Goal: Transaction & Acquisition: Purchase product/service

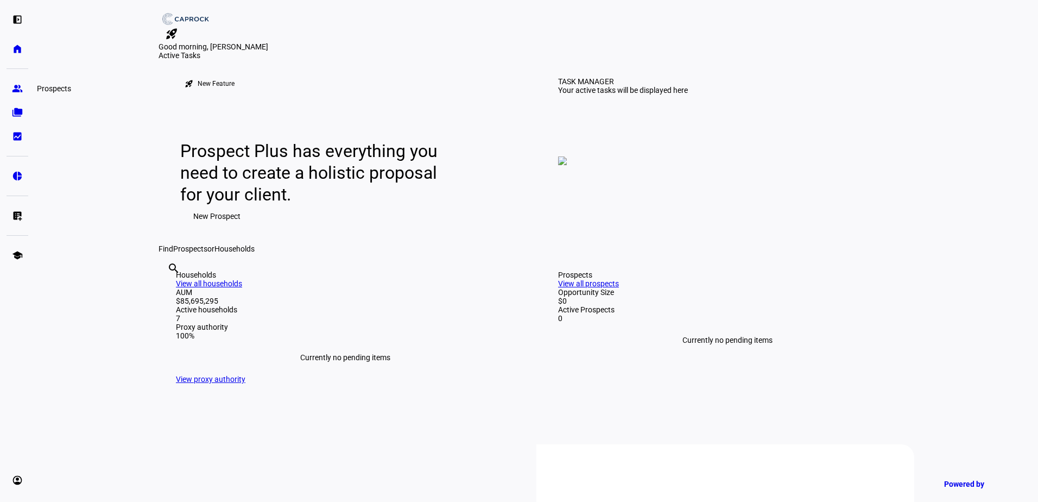
click at [19, 86] on eth-mat-symbol "group" at bounding box center [17, 88] width 11 height 11
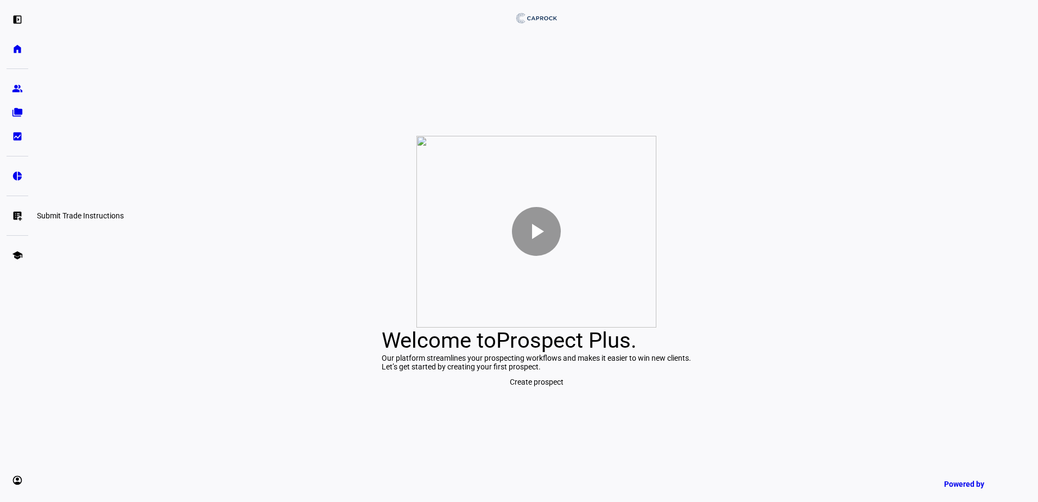
click at [20, 213] on eth-mat-symbol "list_alt_add" at bounding box center [17, 215] width 11 height 11
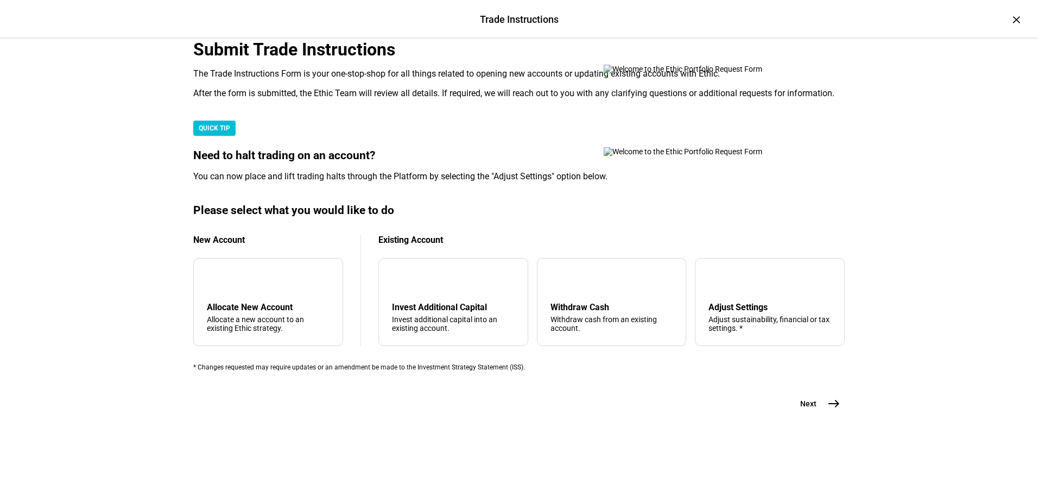
scroll to position [256, 0]
click at [575, 307] on div "Withdraw Cash" at bounding box center [612, 307] width 123 height 10
click at [828, 410] on mat-icon "east" at bounding box center [834, 403] width 13 height 13
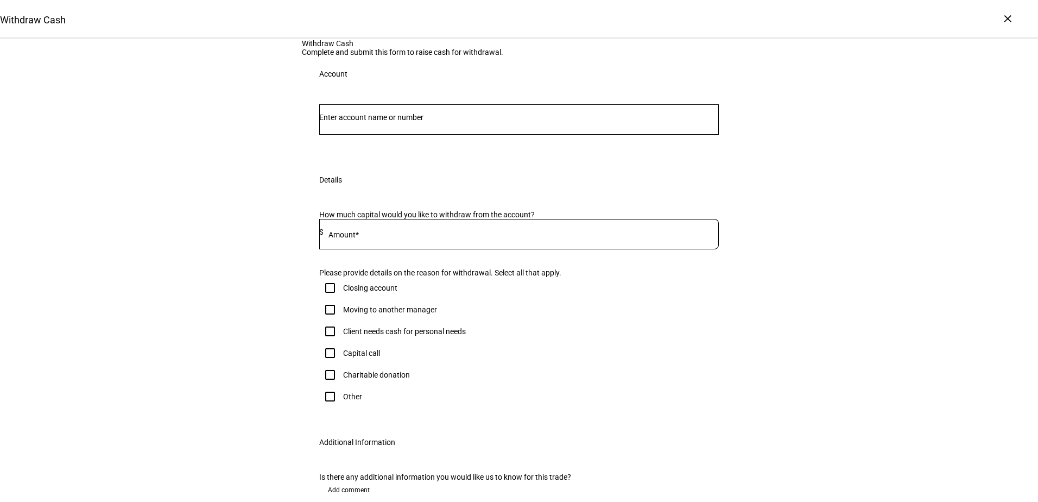
click at [389, 135] on div at bounding box center [519, 119] width 400 height 30
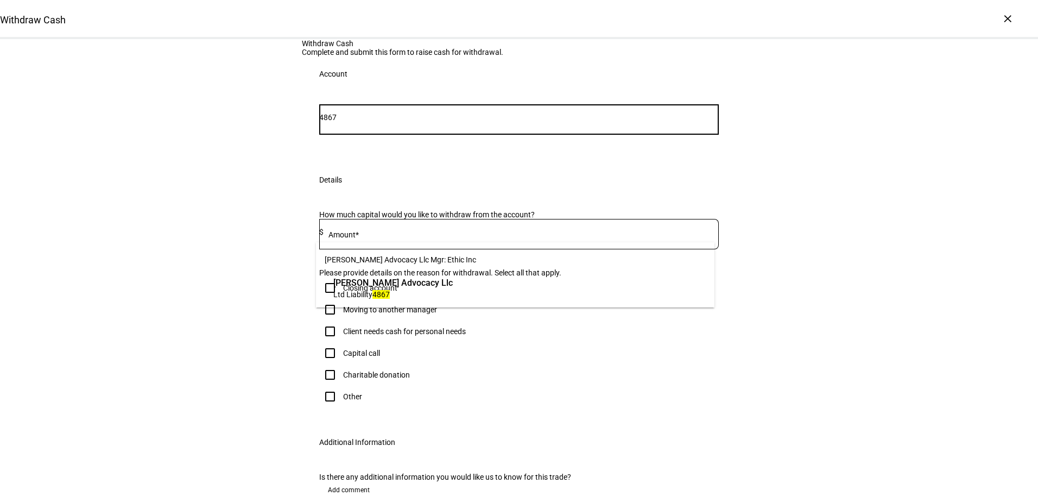
type input "4867"
click at [389, 280] on span "[PERSON_NAME] Advocacy Llc" at bounding box center [392, 282] width 119 height 12
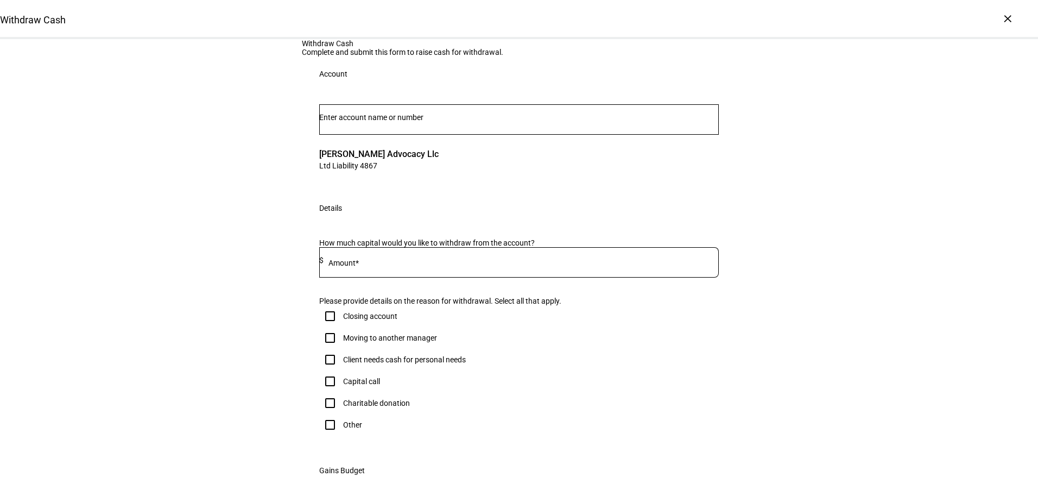
click at [385, 264] on input at bounding box center [521, 260] width 395 height 9
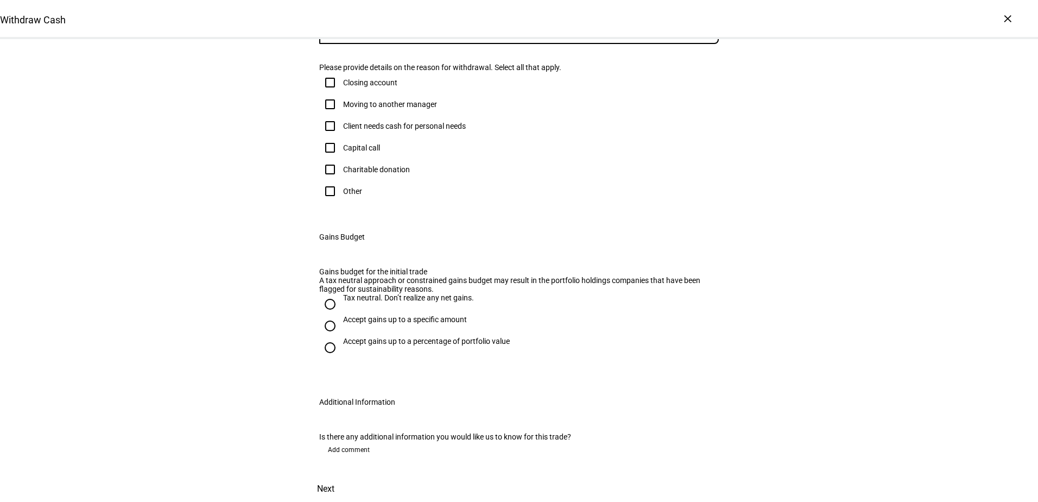
scroll to position [272, 0]
type input "850,000"
click at [329, 202] on input "Other" at bounding box center [330, 191] width 22 height 22
checkbox input "true"
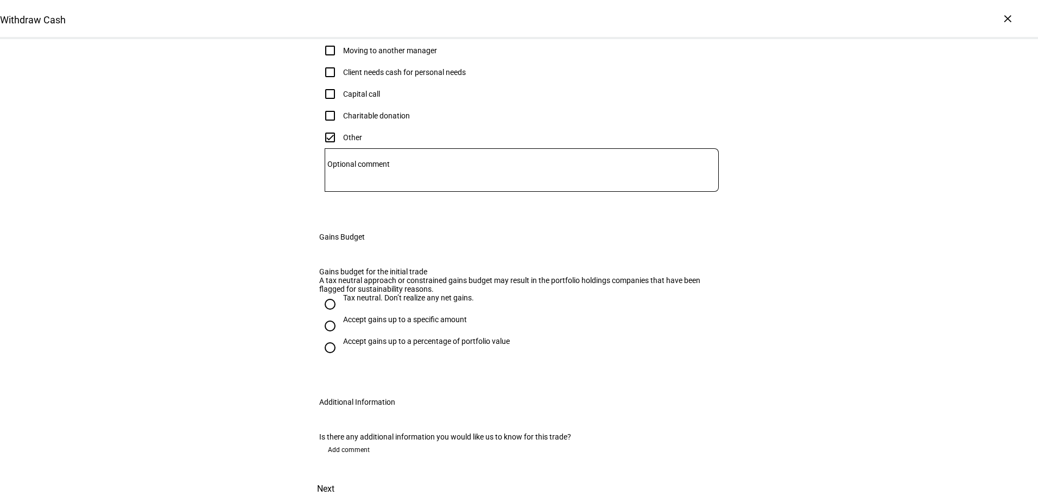
scroll to position [380, 0]
drag, startPoint x: 330, startPoint y: 386, endPoint x: 301, endPoint y: 343, distance: 51.5
click at [330, 315] on input "Tax neutral. Don’t realize any net gains." at bounding box center [330, 304] width 22 height 22
radio input "true"
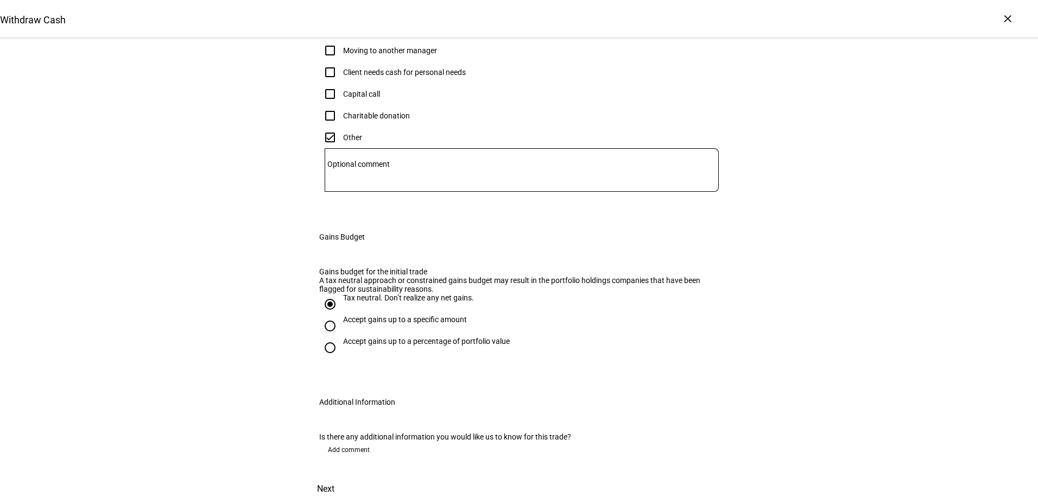
click at [334, 476] on span "Next" at bounding box center [325, 489] width 17 height 26
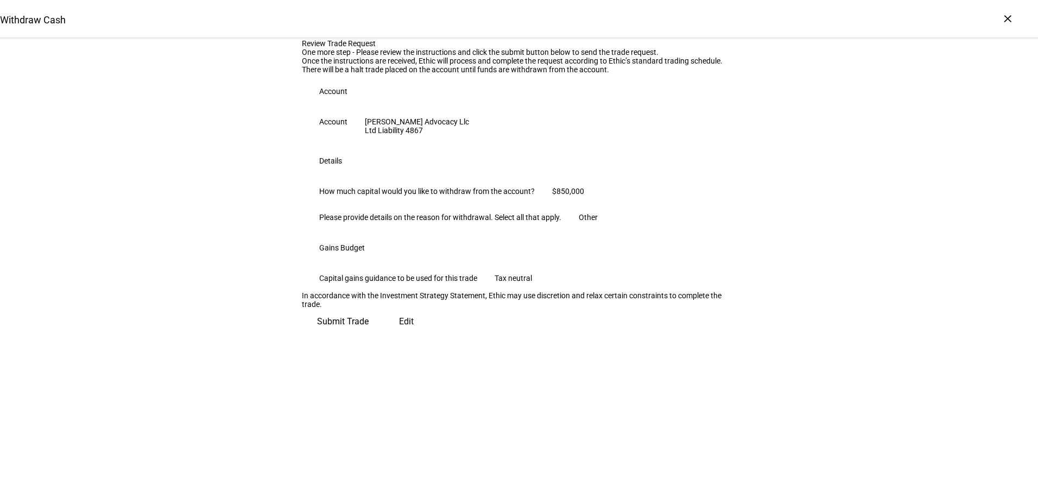
scroll to position [103, 0]
click at [369, 334] on span "Submit Trade" at bounding box center [343, 321] width 52 height 26
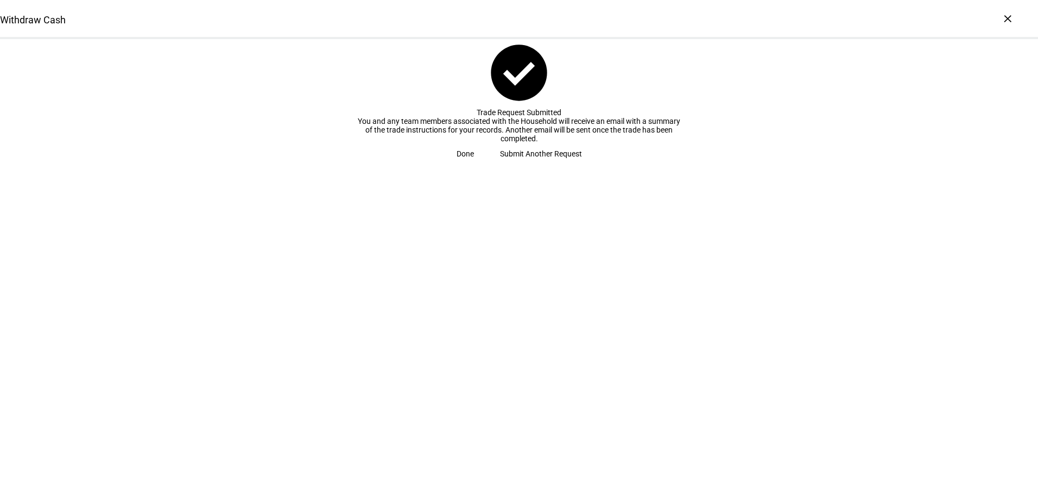
click at [500, 165] on span "Submit Another Request" at bounding box center [541, 154] width 82 height 22
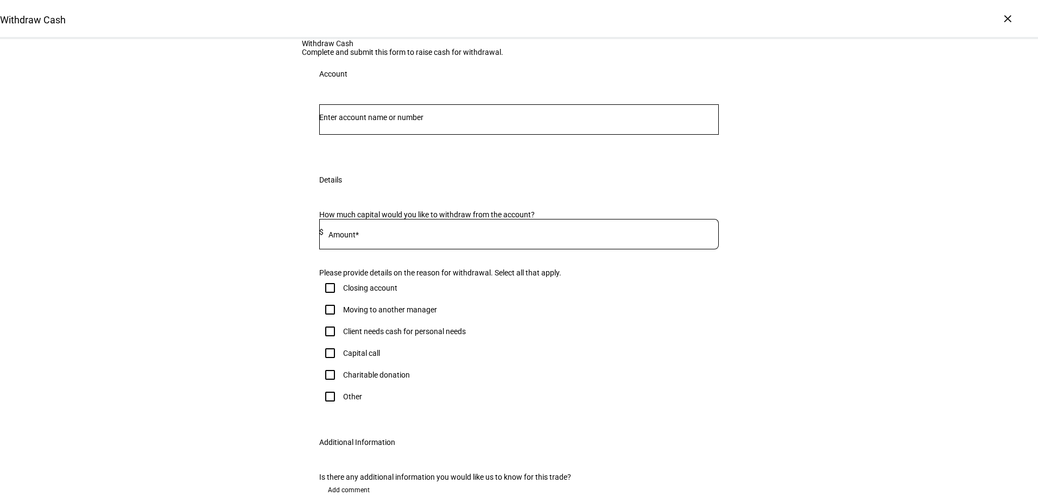
click at [416, 122] on input "Number" at bounding box center [519, 117] width 400 height 9
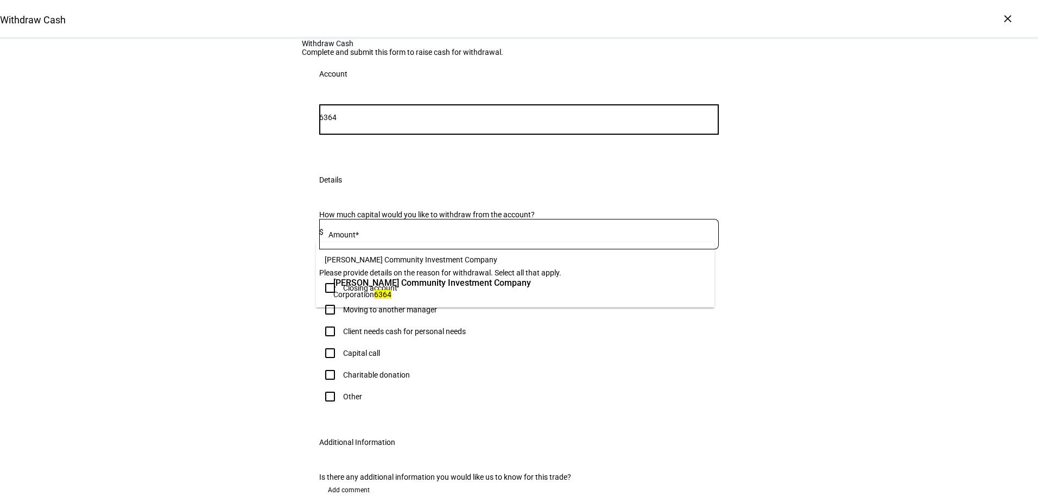
type input "6364"
click at [406, 298] on span "Corporation 6364" at bounding box center [432, 294] width 198 height 10
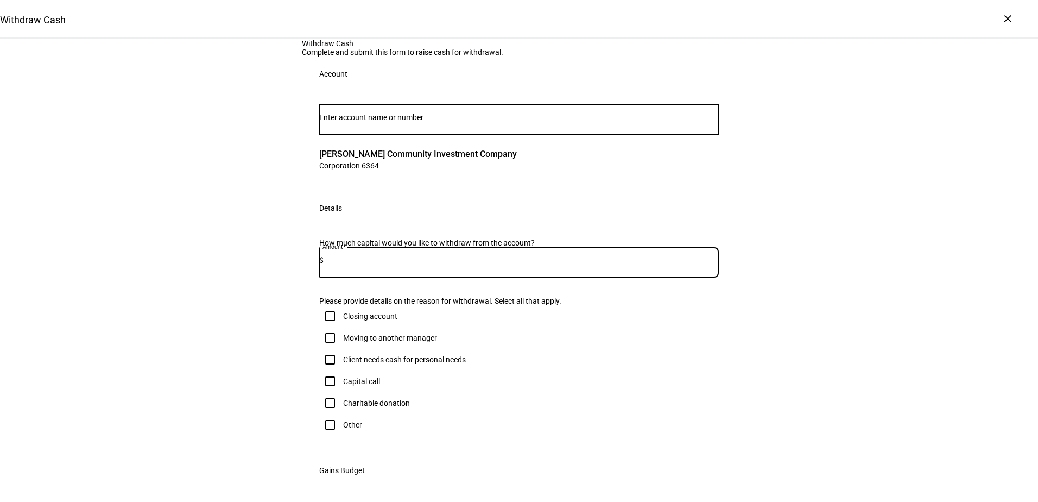
click at [373, 264] on input at bounding box center [521, 260] width 395 height 9
type input "3,400,000"
click at [287, 355] on div "Withdraw Cash Complete and submit this form to raise cash for withdrawal. Accou…" at bounding box center [519, 387] width 1038 height 696
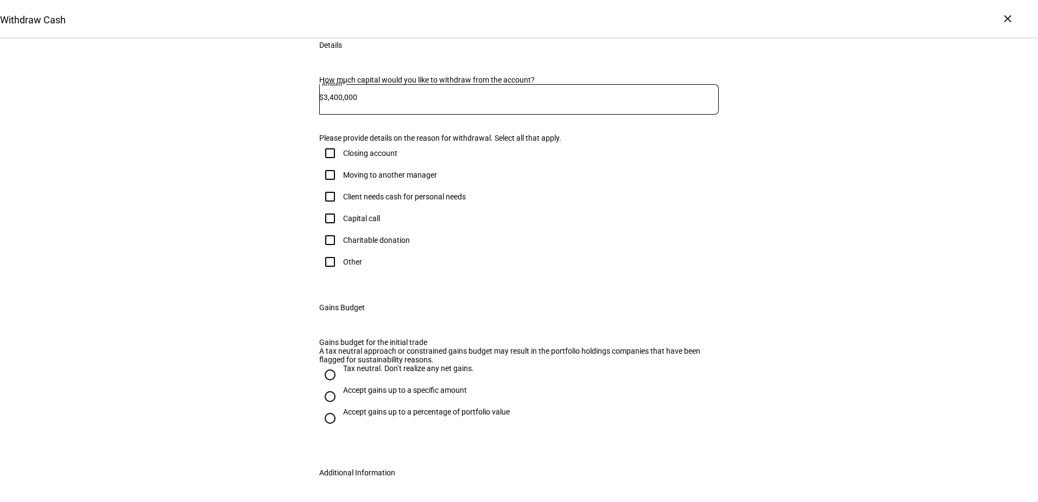
click at [336, 273] on input "Other" at bounding box center [330, 262] width 22 height 22
checkbox input "true"
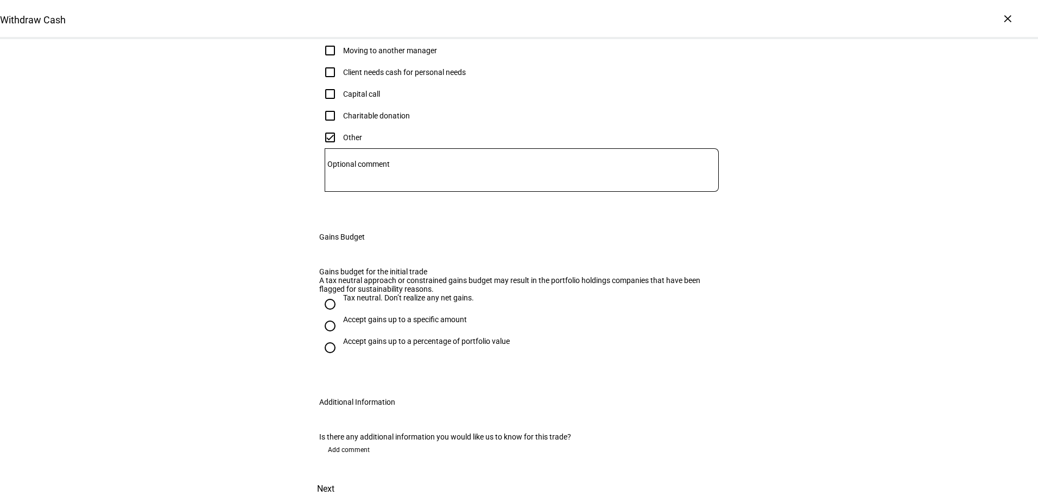
click at [326, 315] on input "Tax neutral. Don’t realize any net gains." at bounding box center [330, 304] width 22 height 22
radio input "true"
click at [334, 476] on span "Next" at bounding box center [325, 489] width 17 height 26
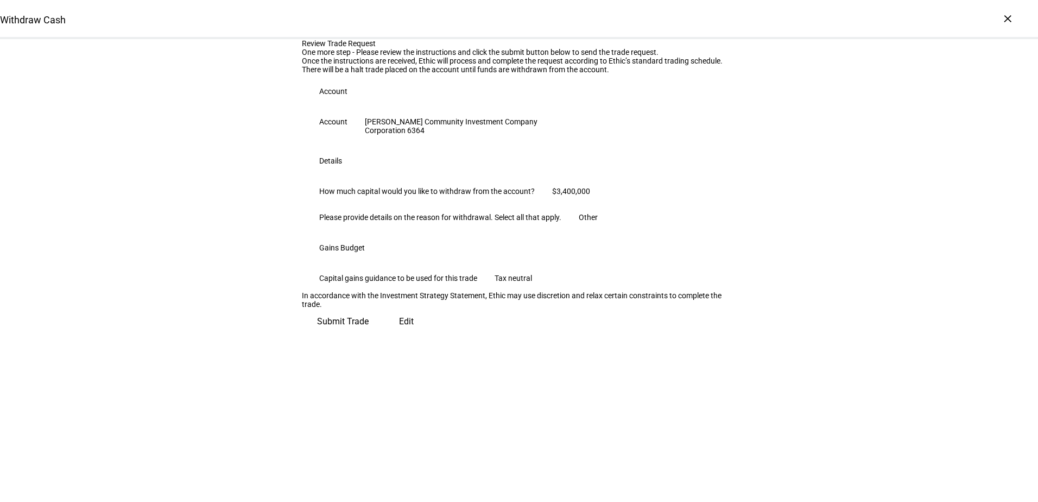
scroll to position [103, 0]
click at [369, 334] on span "Submit Trade" at bounding box center [343, 321] width 52 height 26
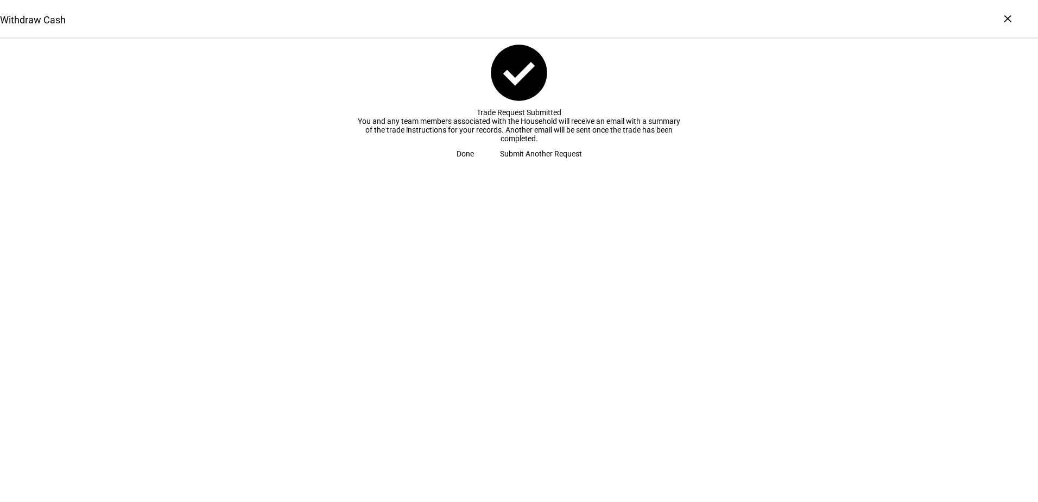
click at [500, 165] on span "Submit Another Request" at bounding box center [541, 154] width 82 height 22
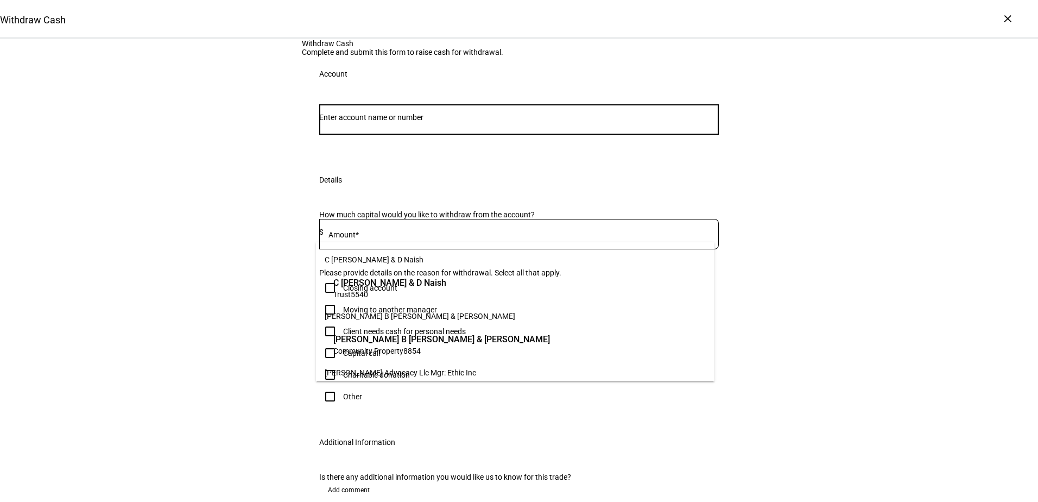
click at [399, 122] on input "Number" at bounding box center [519, 117] width 400 height 9
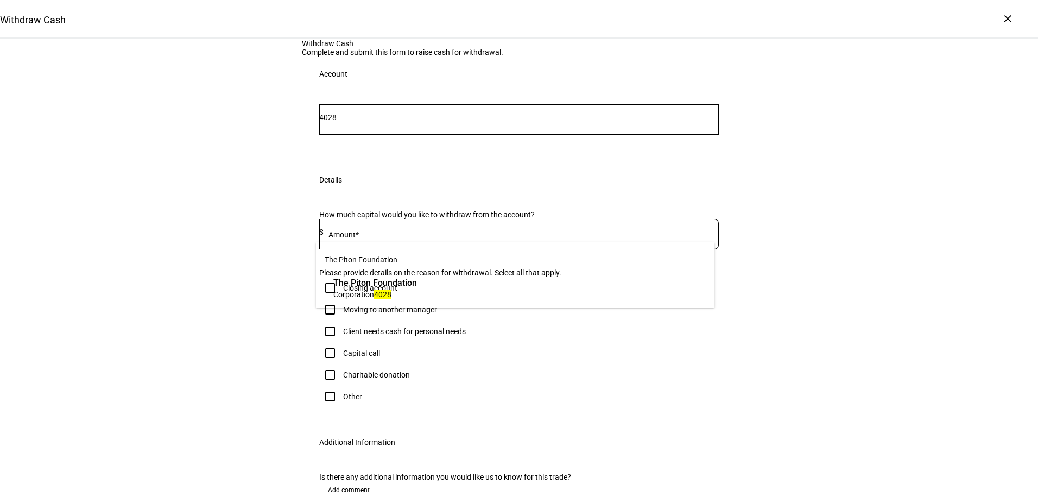
type input "4028"
click at [388, 278] on span "The Piton Foundation" at bounding box center [375, 282] width 84 height 12
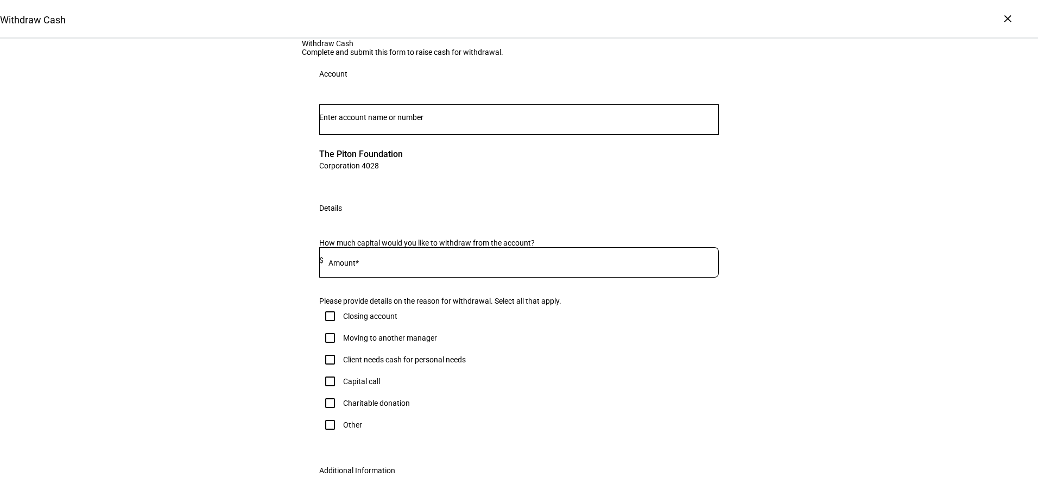
click at [376, 264] on input at bounding box center [521, 260] width 395 height 9
click at [378, 264] on input at bounding box center [521, 260] width 395 height 9
type input "3,950,000"
click at [312, 225] on div "Details" at bounding box center [519, 208] width 434 height 35
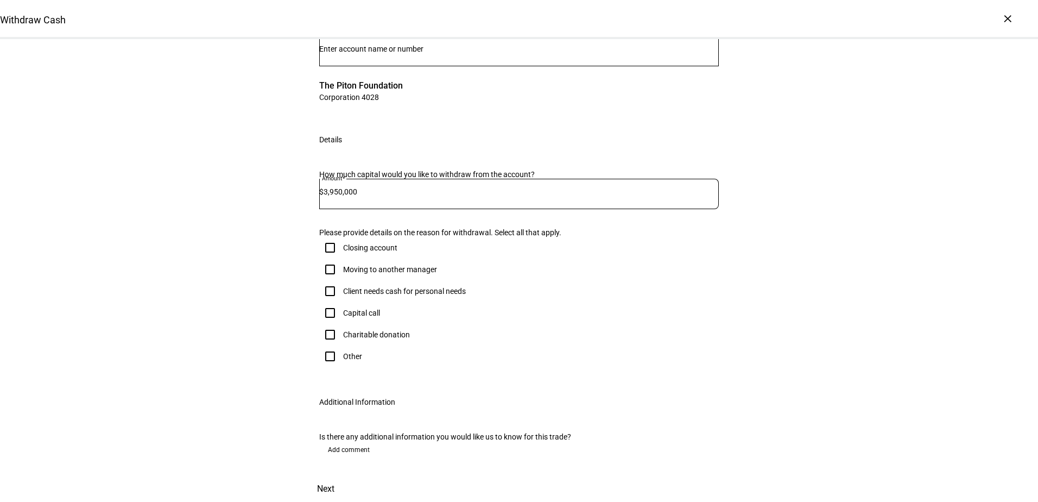
scroll to position [163, 0]
click at [326, 367] on input "Other" at bounding box center [330, 356] width 22 height 22
checkbox input "true"
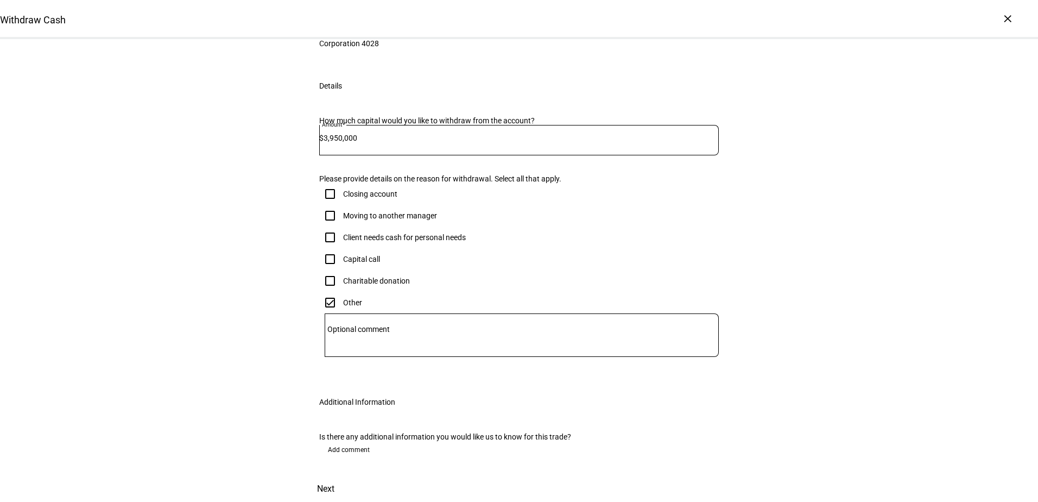
scroll to position [342, 0]
click at [350, 476] on span at bounding box center [326, 489] width 48 height 26
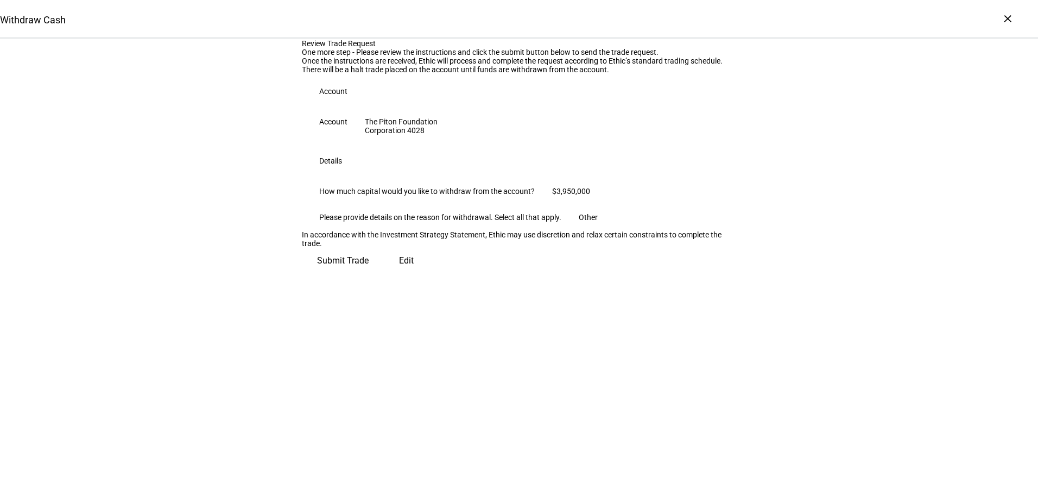
scroll to position [21, 0]
click at [369, 274] on span "Submit Trade" at bounding box center [343, 261] width 52 height 26
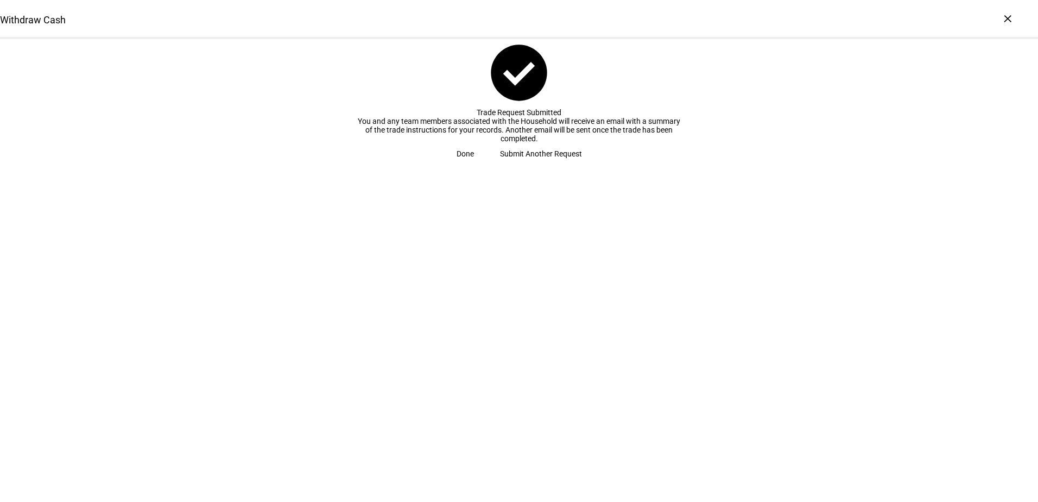
click at [474, 165] on span "Done" at bounding box center [465, 154] width 17 height 22
